Goal: Answer question/provide support

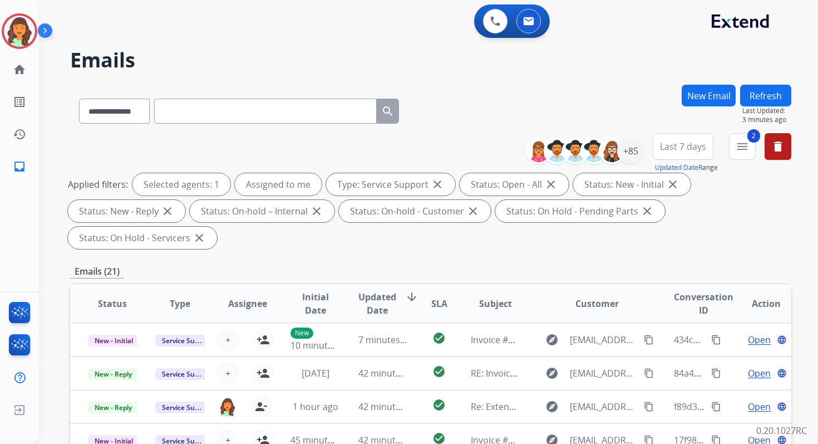
select select "**********"
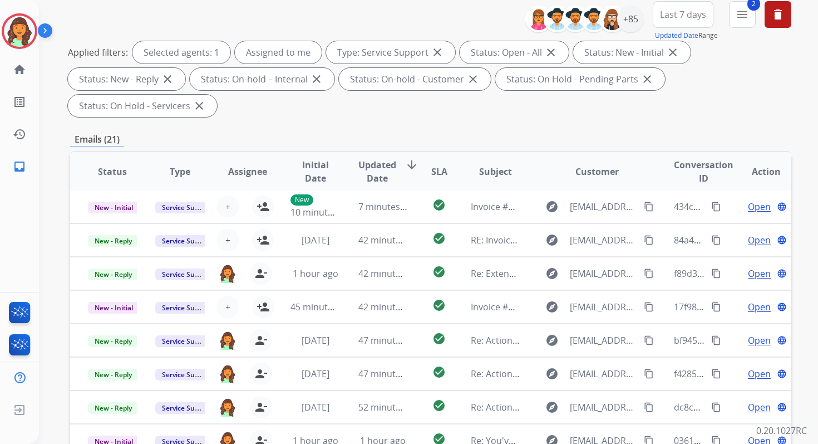
scroll to position [270, 0]
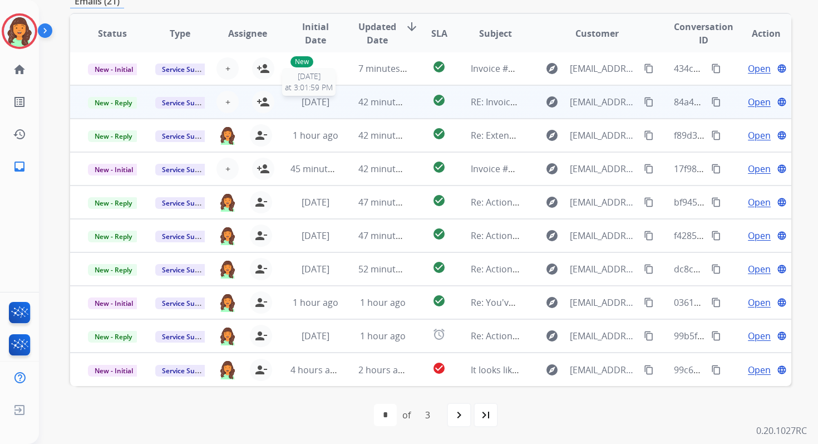
click at [311, 96] on span "[DATE]" at bounding box center [316, 102] width 28 height 12
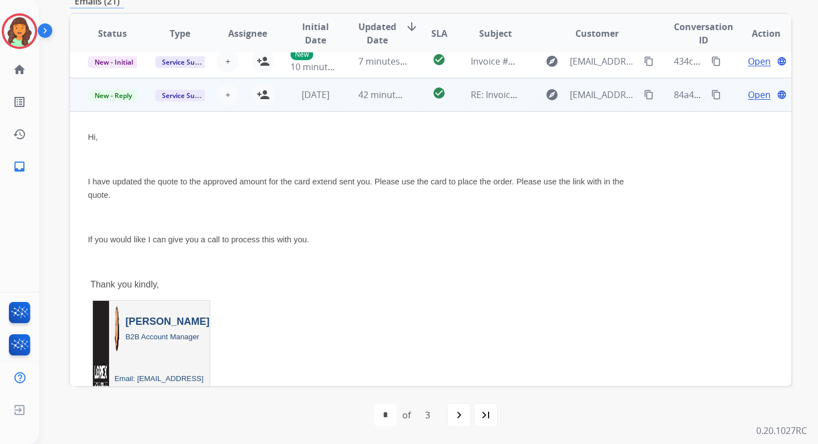
scroll to position [0, 0]
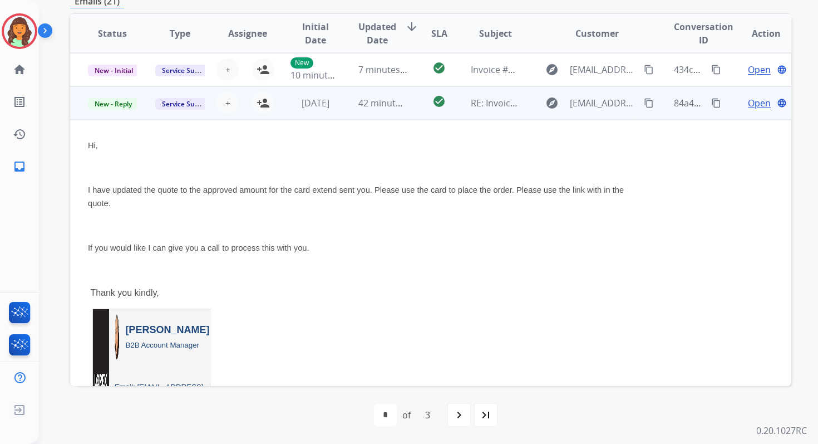
click at [752, 100] on span "Open" at bounding box center [759, 102] width 23 height 13
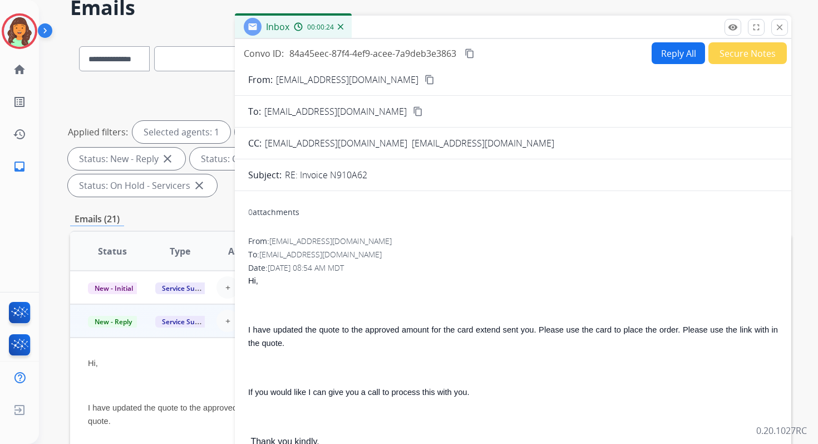
scroll to position [31, 0]
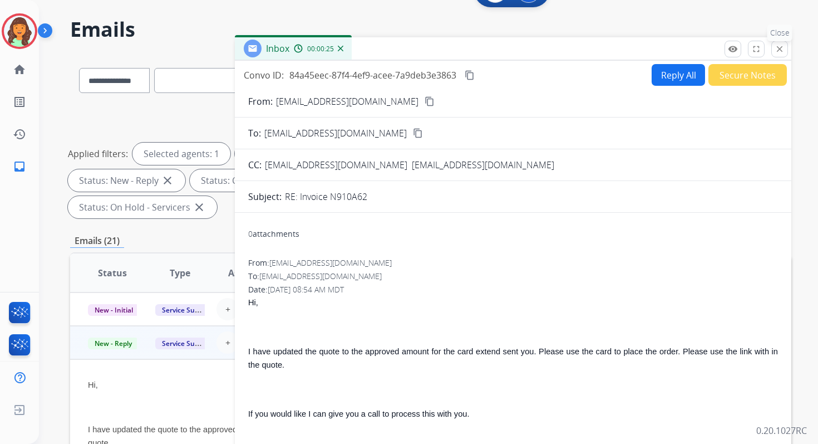
click at [784, 52] on mat-icon "close" at bounding box center [780, 49] width 10 height 10
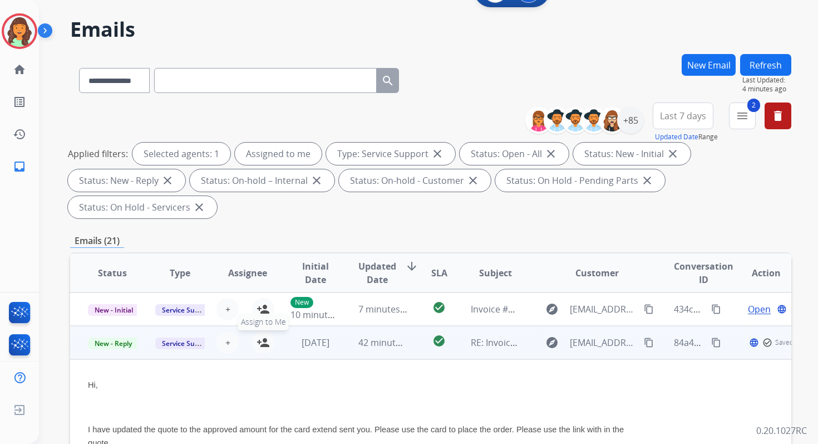
click at [260, 341] on mat-icon "person_add" at bounding box center [263, 342] width 13 height 13
click at [116, 343] on span "New - Reply" at bounding box center [113, 343] width 51 height 12
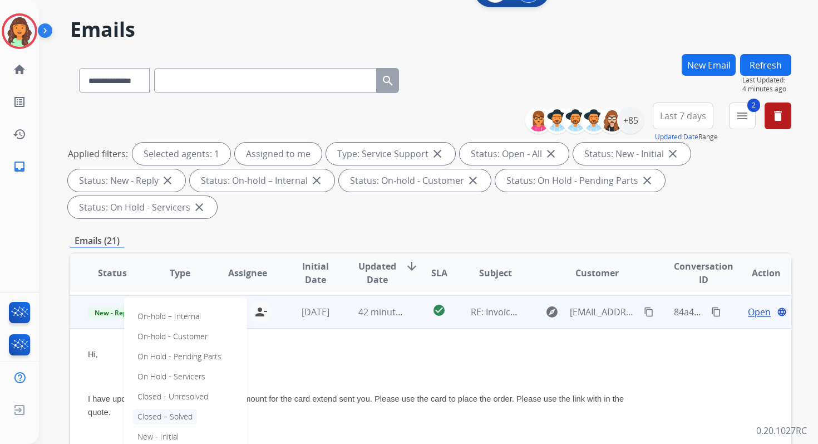
click at [170, 412] on p "Closed – Solved" at bounding box center [165, 417] width 64 height 16
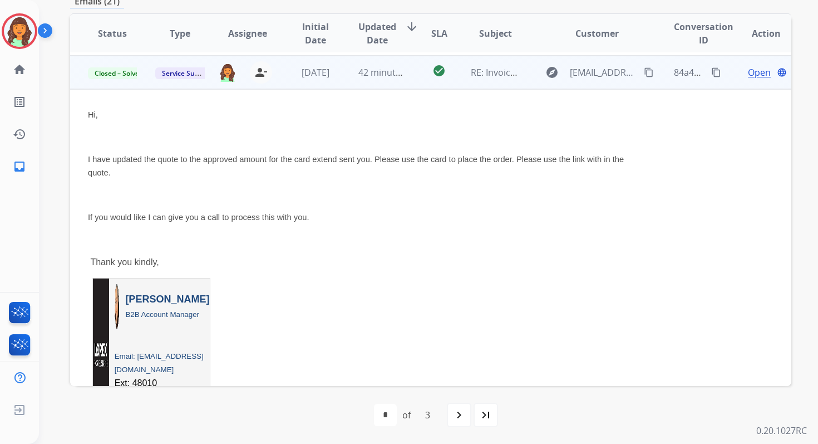
scroll to position [0, 0]
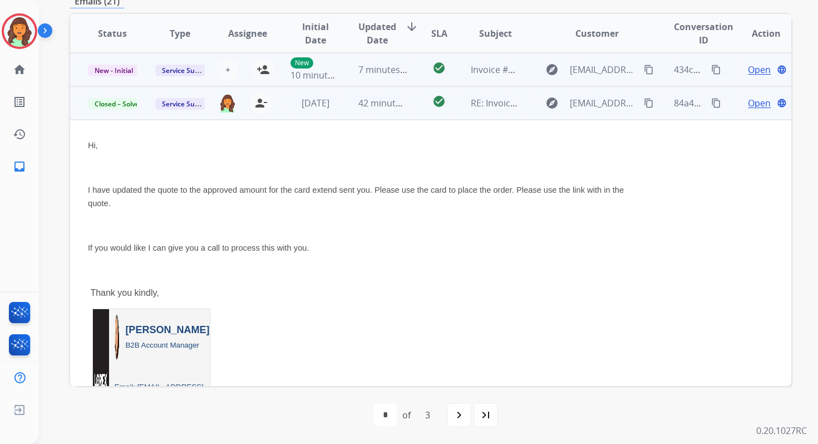
click at [373, 66] on span "7 minutes ago" at bounding box center [388, 69] width 60 height 12
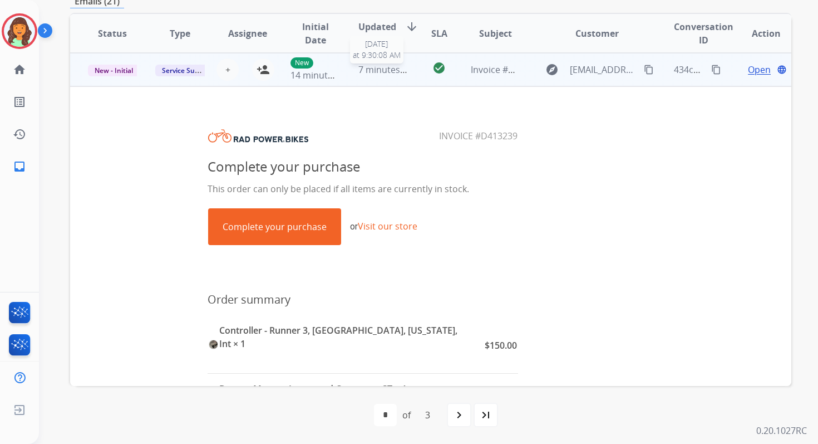
click at [388, 74] on span "7 minutes ago" at bounding box center [388, 69] width 60 height 12
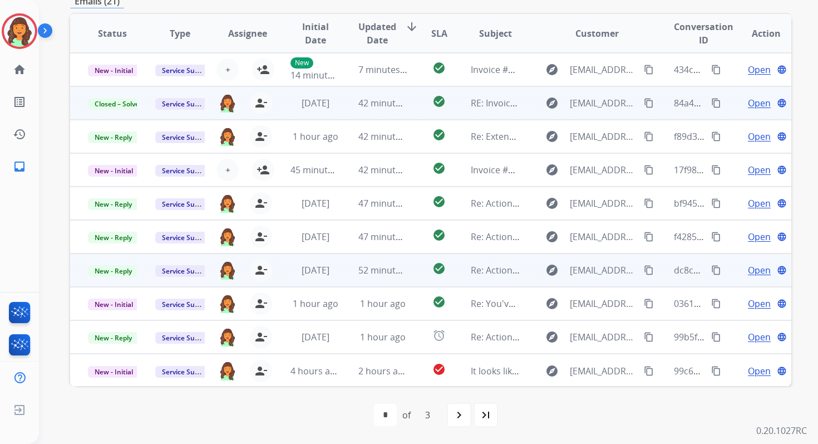
scroll to position [1, 0]
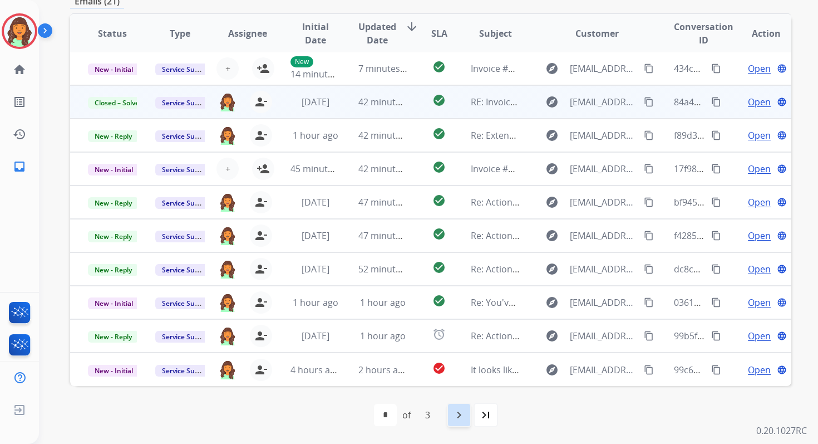
click at [457, 405] on div "navigate_next" at bounding box center [459, 414] width 24 height 24
select select "*"
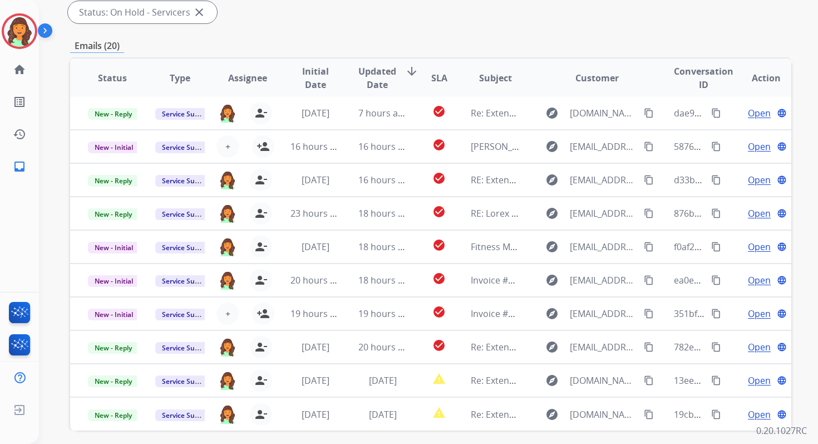
scroll to position [270, 0]
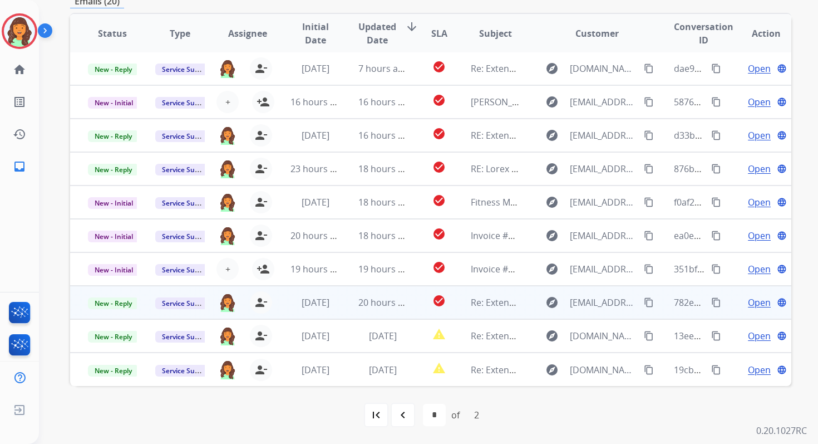
click at [351, 311] on td "20 hours ago" at bounding box center [374, 302] width 67 height 33
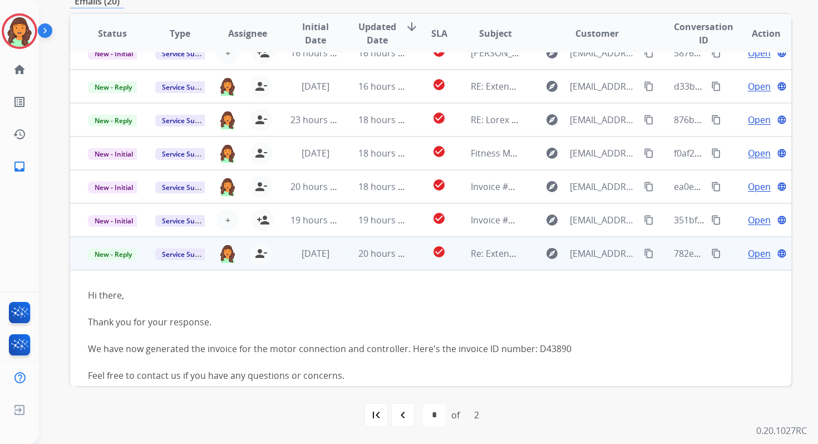
scroll to position [45, 0]
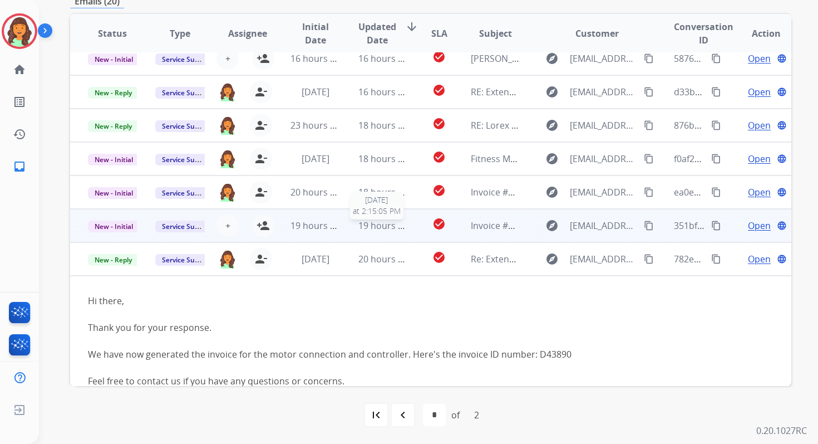
click at [370, 232] on div "19 hours ago" at bounding box center [382, 225] width 49 height 13
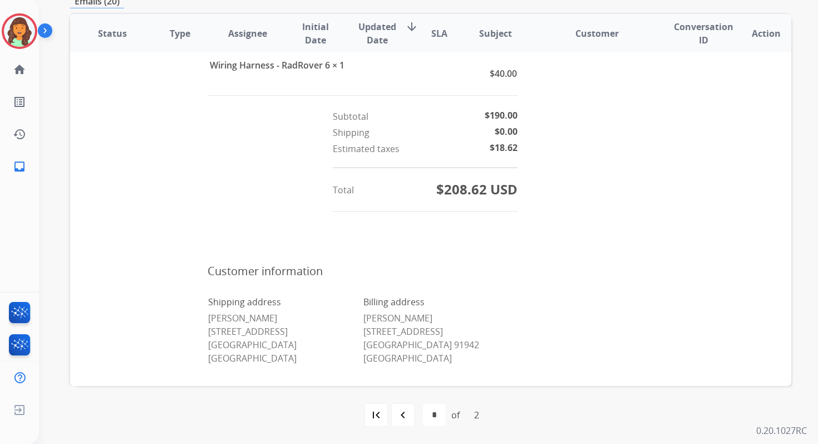
scroll to position [704, 0]
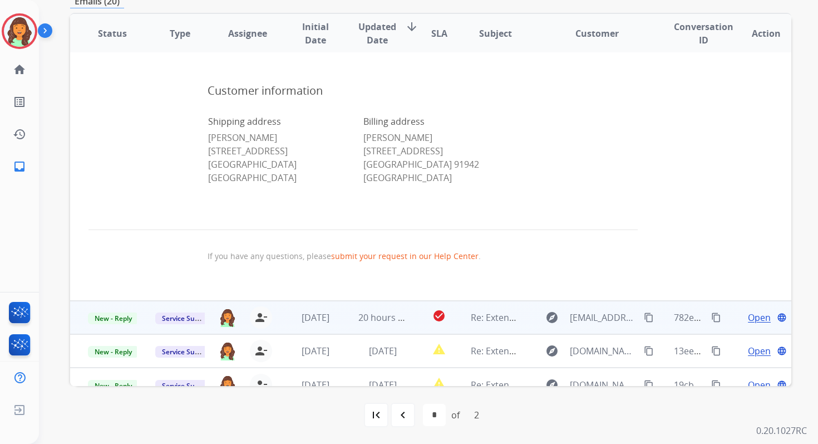
click at [360, 311] on span "20 hours ago" at bounding box center [385, 317] width 55 height 12
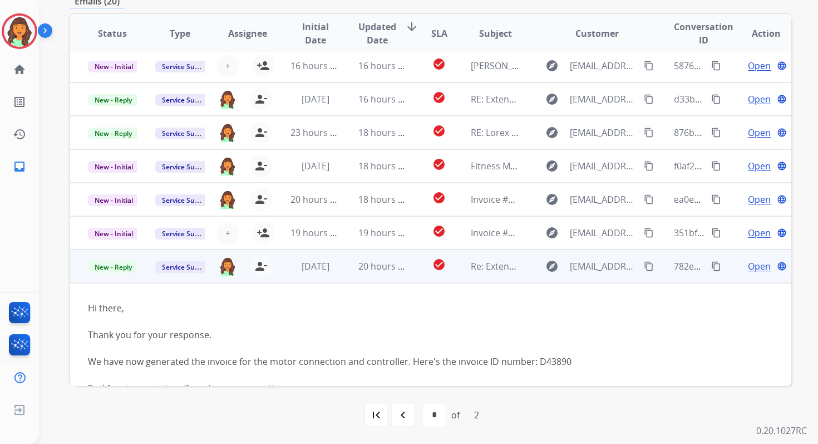
scroll to position [0, 0]
